Goal: Task Accomplishment & Management: Complete application form

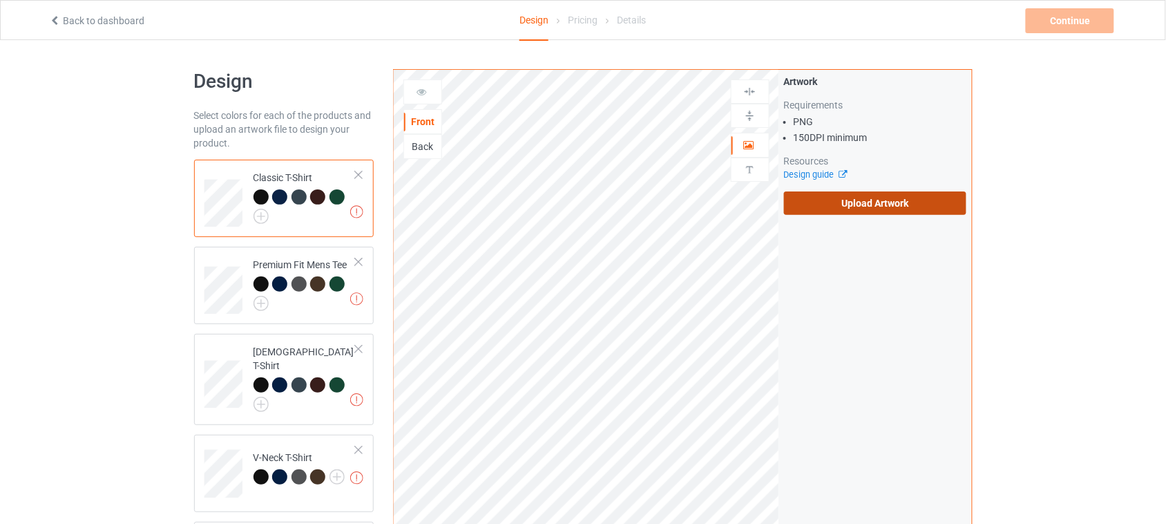
click at [860, 202] on label "Upload Artwork" at bounding box center [875, 202] width 183 height 23
click at [0, 0] on input "Upload Artwork" at bounding box center [0, 0] width 0 height 0
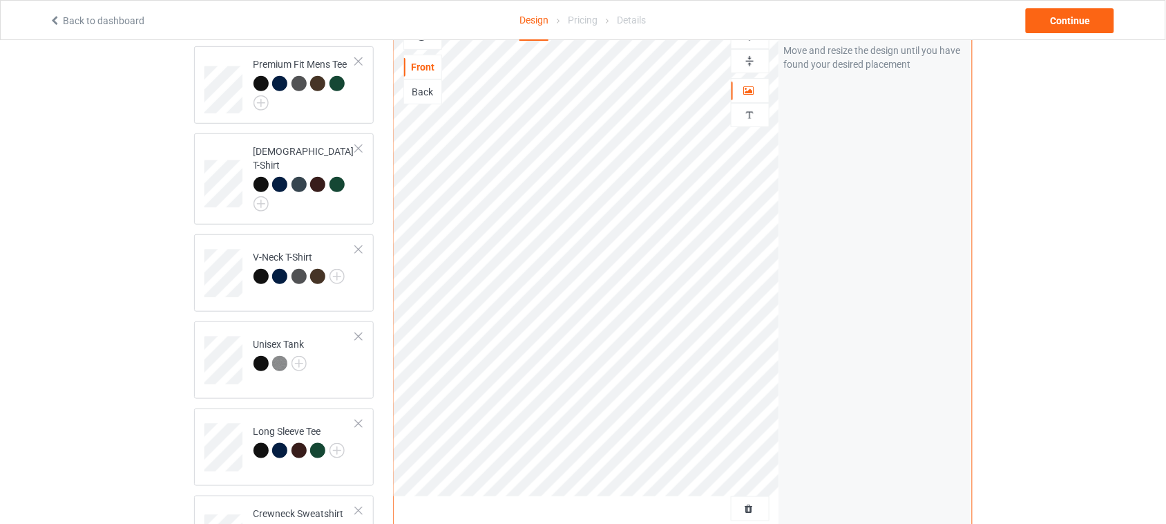
scroll to position [71, 0]
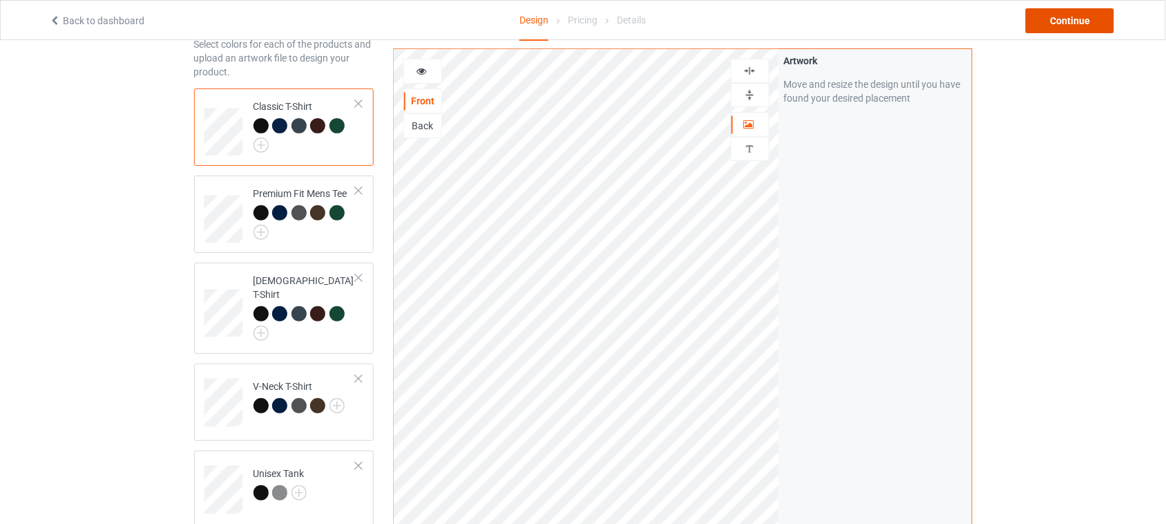
click at [1064, 24] on div "Continue" at bounding box center [1070, 20] width 88 height 25
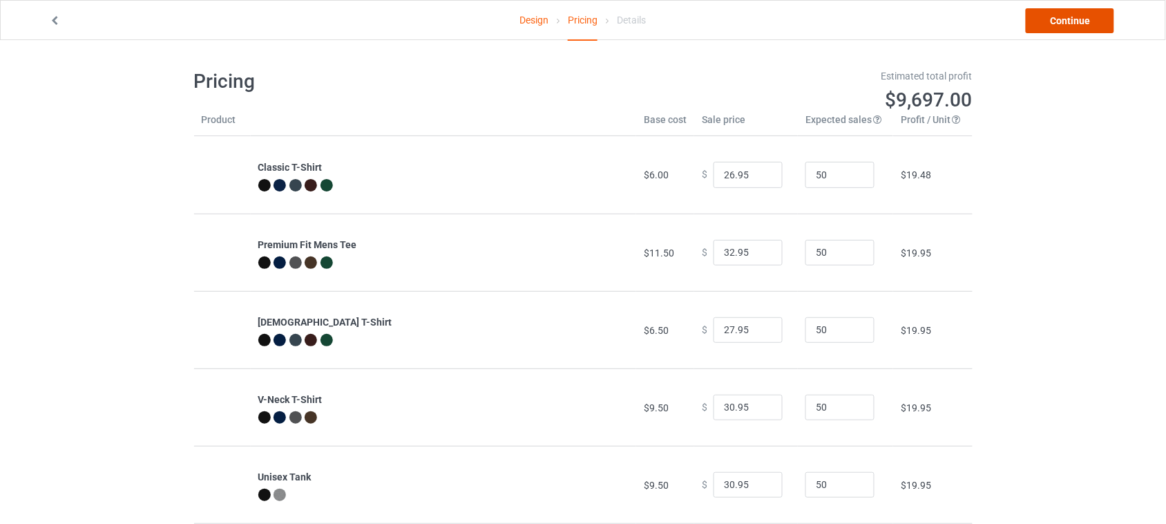
click at [1084, 24] on link "Continue" at bounding box center [1070, 20] width 88 height 25
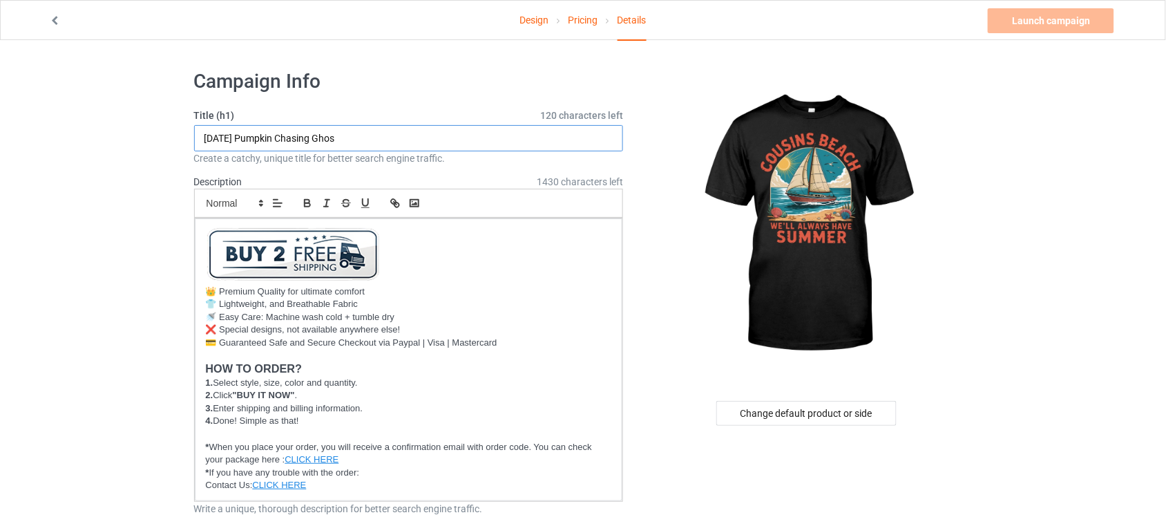
drag, startPoint x: 384, startPoint y: 135, endPoint x: 120, endPoint y: 135, distance: 264.7
paste input "Cousins Beach"
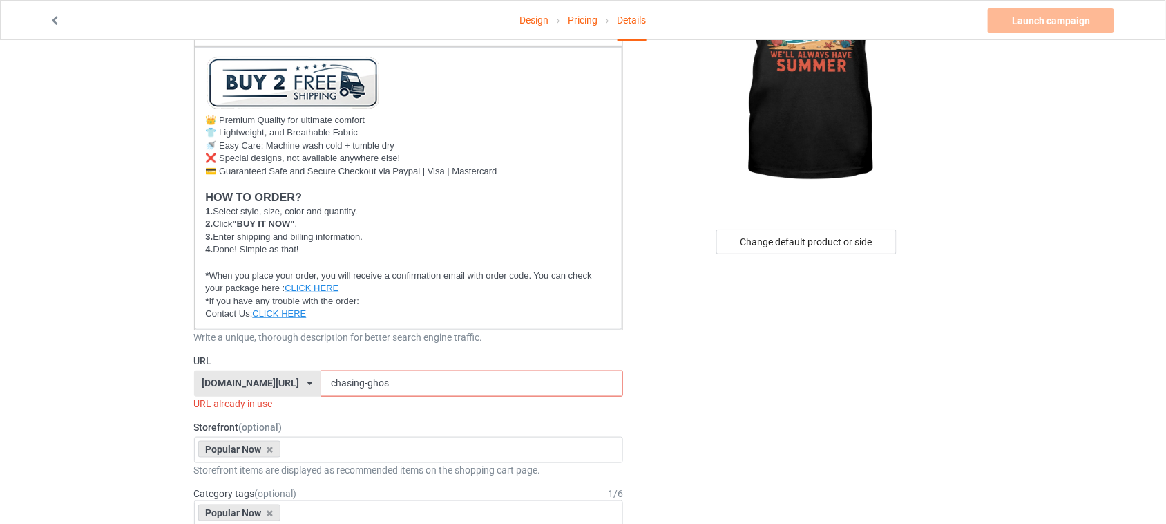
scroll to position [173, 0]
type input "Cousins Beach"
drag, startPoint x: 389, startPoint y: 377, endPoint x: 320, endPoint y: 375, distance: 69.1
click at [272, 374] on div "[DOMAIN_NAME][URL] [DOMAIN_NAME][URL] [DOMAIN_NAME][URL] 6273c5abfddeea00434baf…" at bounding box center [409, 382] width 430 height 26
paste input "Cousins Beach"
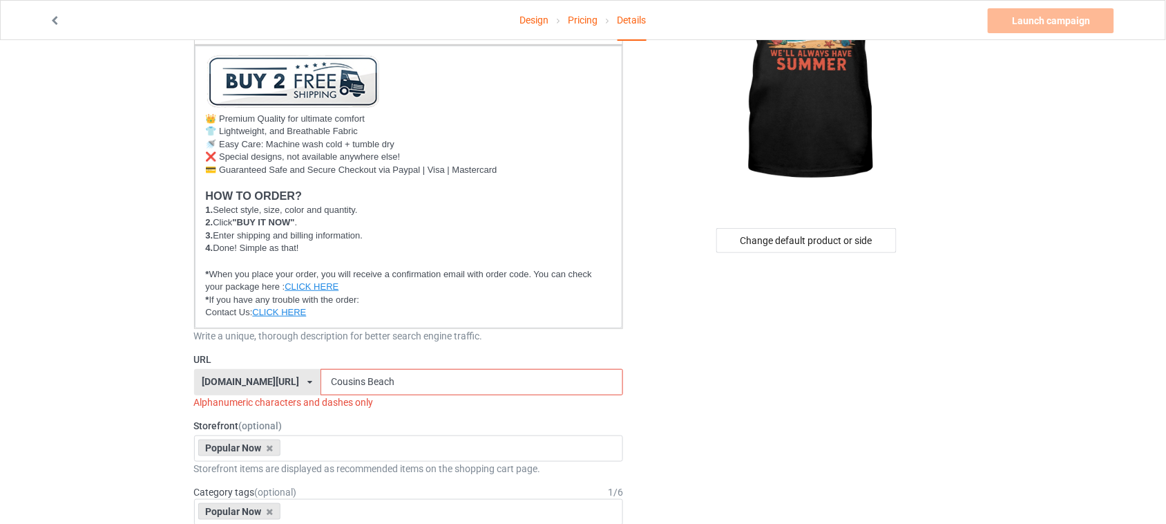
click at [347, 379] on input "Cousins Beach" at bounding box center [472, 382] width 303 height 26
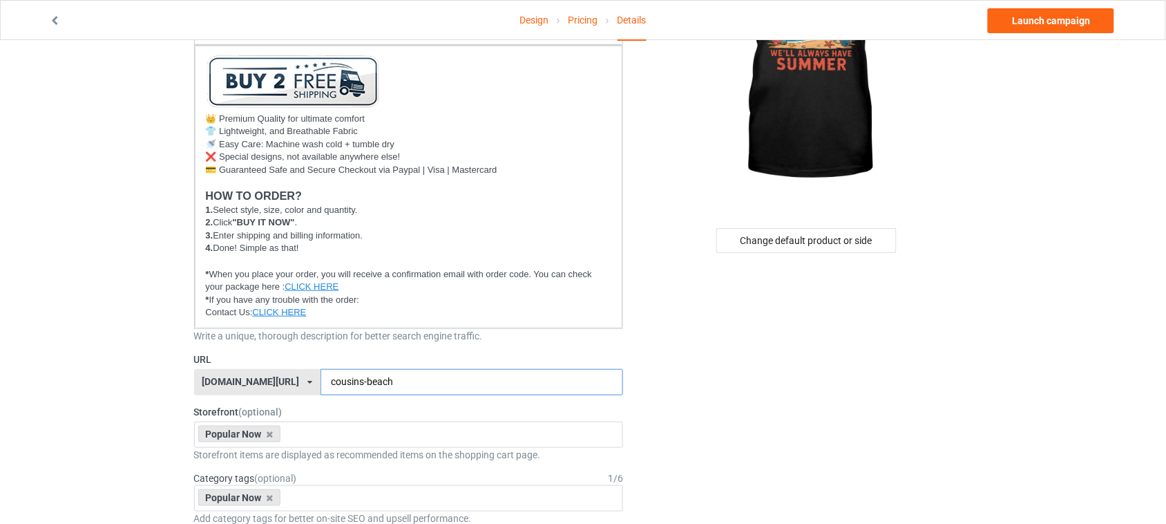
type input "cousins-beach"
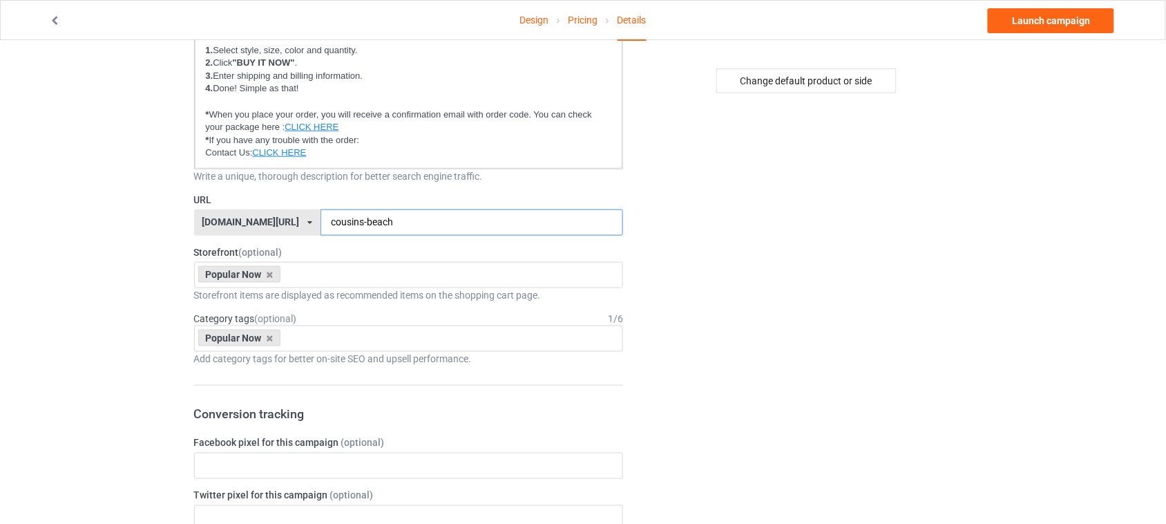
scroll to position [53, 0]
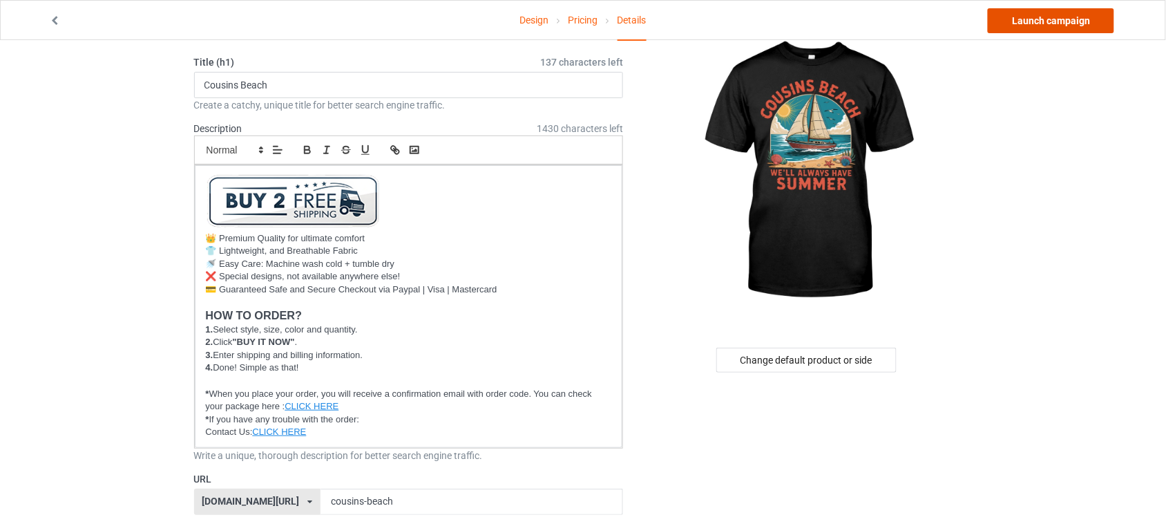
click at [1041, 26] on link "Launch campaign" at bounding box center [1051, 20] width 126 height 25
